Goal: Task Accomplishment & Management: Use online tool/utility

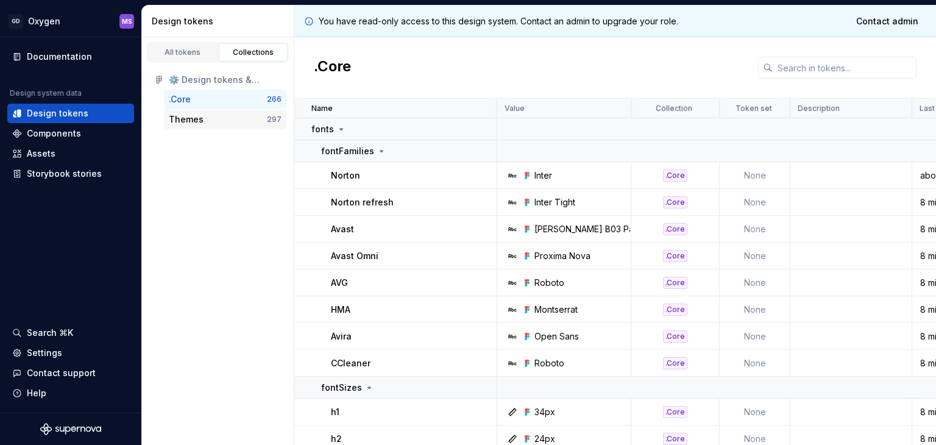
click at [203, 114] on div "Themes" at bounding box center [218, 119] width 98 height 12
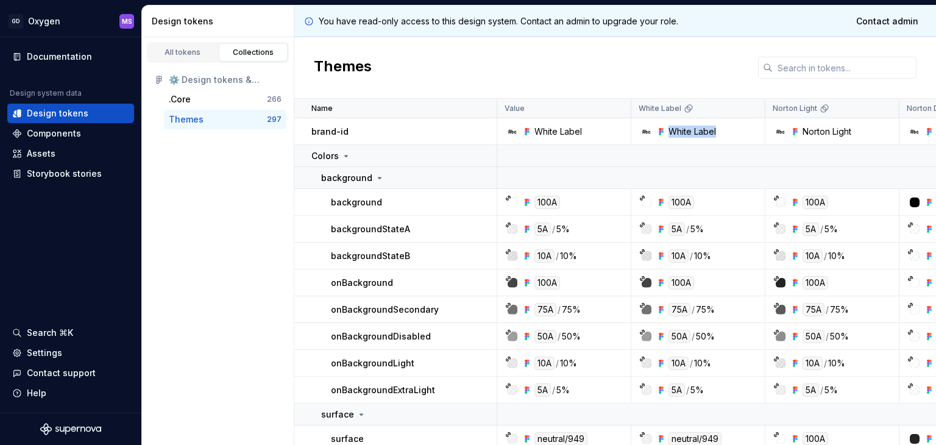
drag, startPoint x: 717, startPoint y: 132, endPoint x: 671, endPoint y: 130, distance: 46.4
click at [671, 130] on div "White Label" at bounding box center [701, 132] width 125 height 12
copy div "White Label"
